Goal: Task Accomplishment & Management: Manage account settings

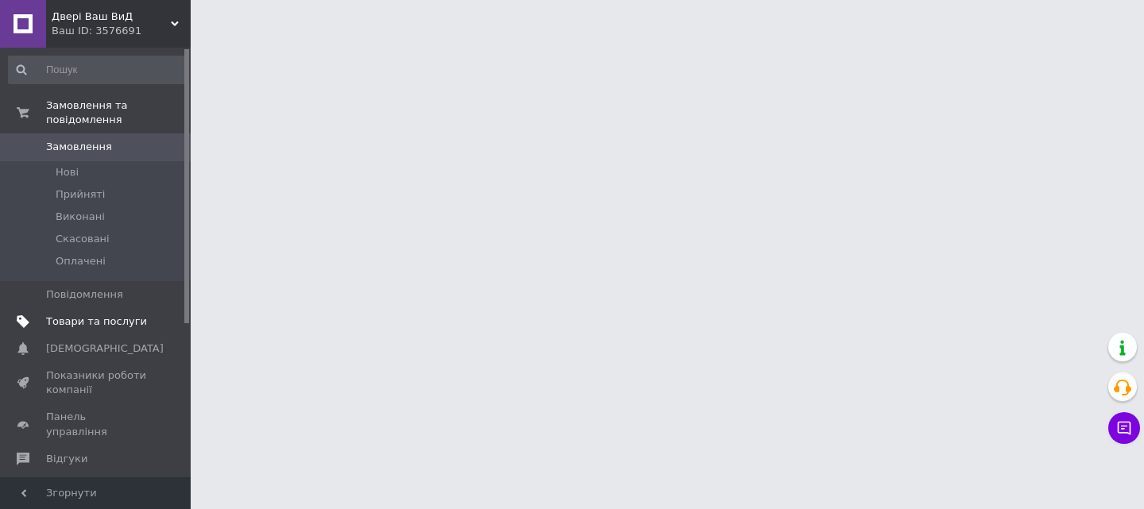
click at [64, 315] on span "Товари та послуги" at bounding box center [96, 322] width 101 height 14
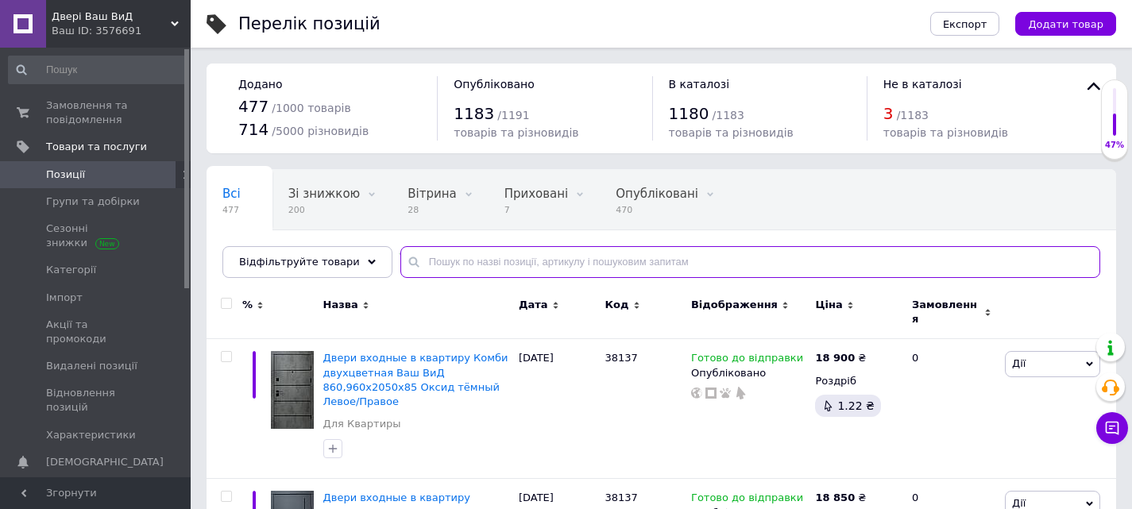
click at [434, 264] on input "text" at bounding box center [750, 262] width 700 height 32
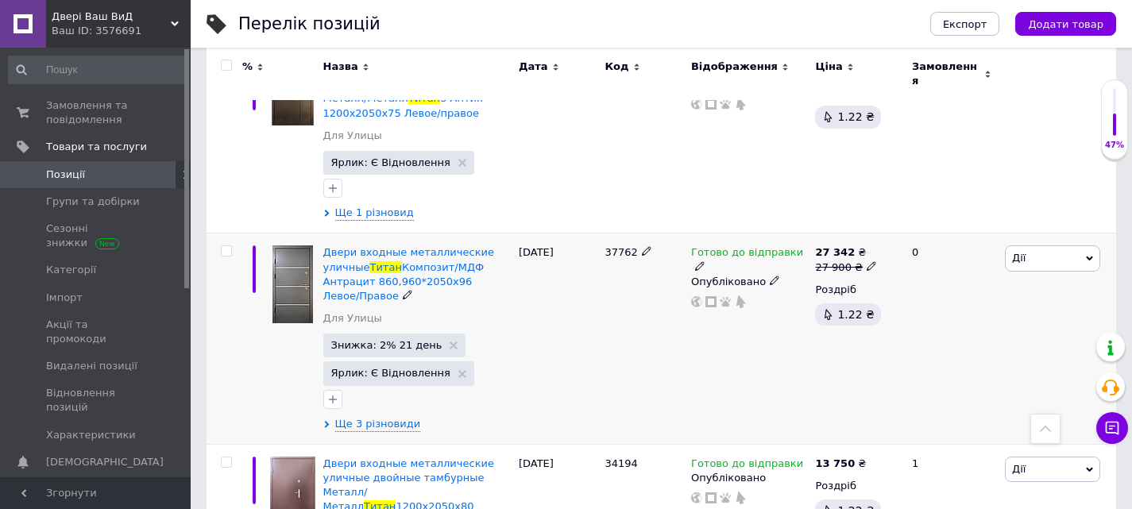
scroll to position [636, 0]
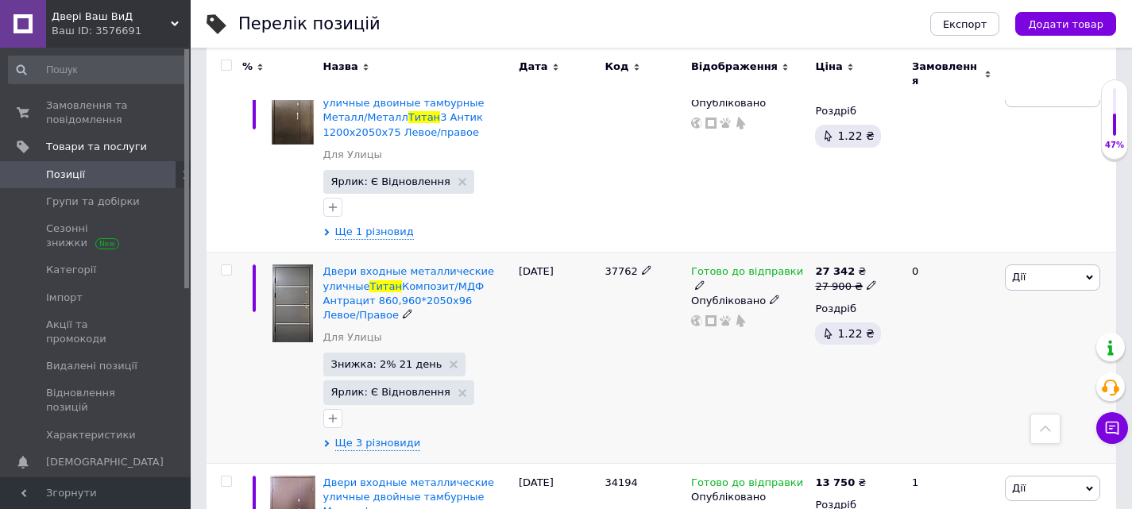
type input "титан"
click at [1062, 270] on span "Дії" at bounding box center [1052, 277] width 95 height 25
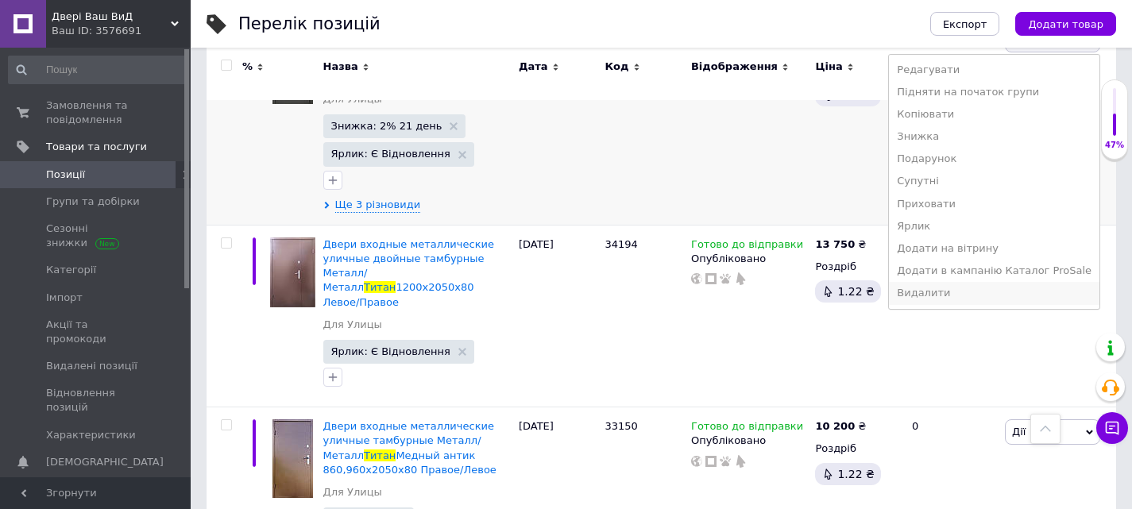
click at [974, 289] on li "Видалити" at bounding box center [994, 293] width 211 height 22
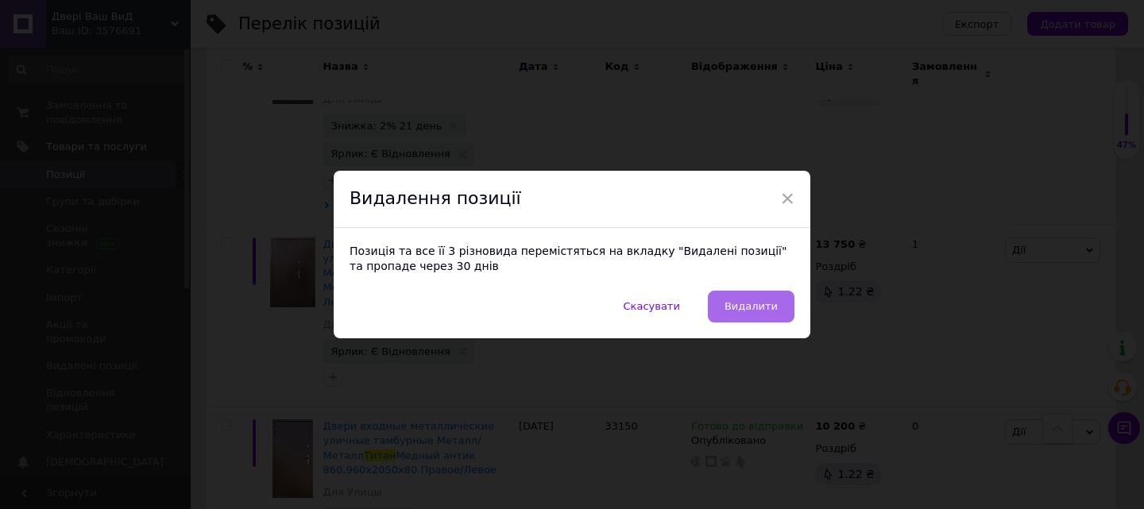
click at [741, 309] on span "Видалити" at bounding box center [751, 306] width 53 height 12
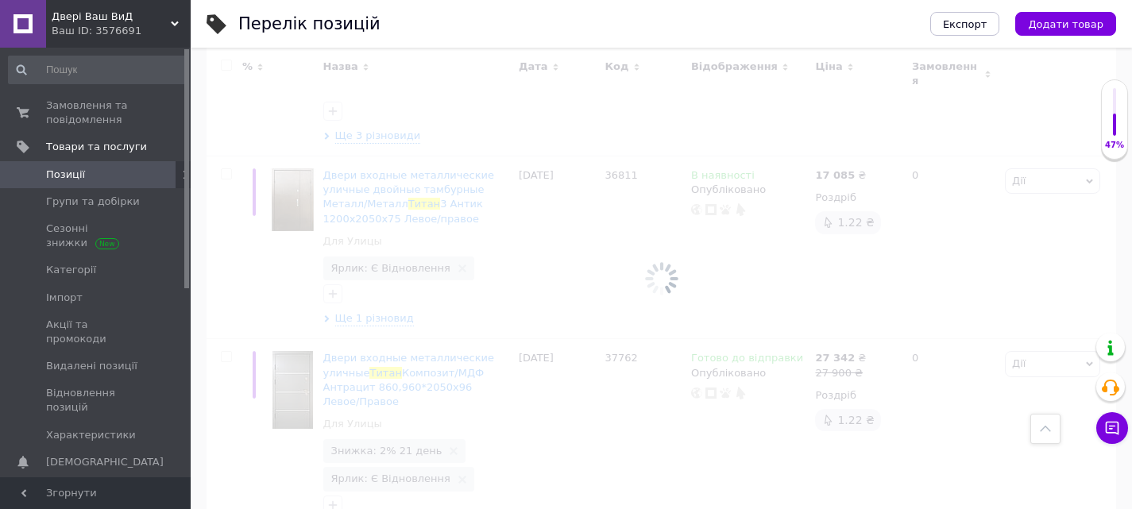
scroll to position [311, 0]
